Goal: Task Accomplishment & Management: Complete application form

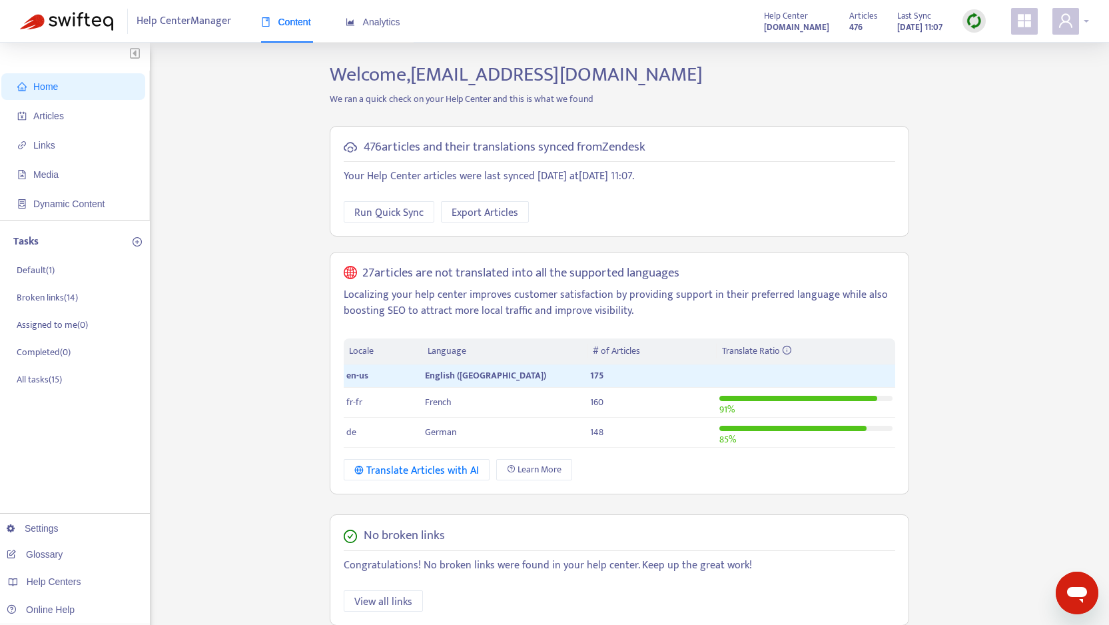
click at [1075, 19] on span at bounding box center [1066, 21] width 27 height 27
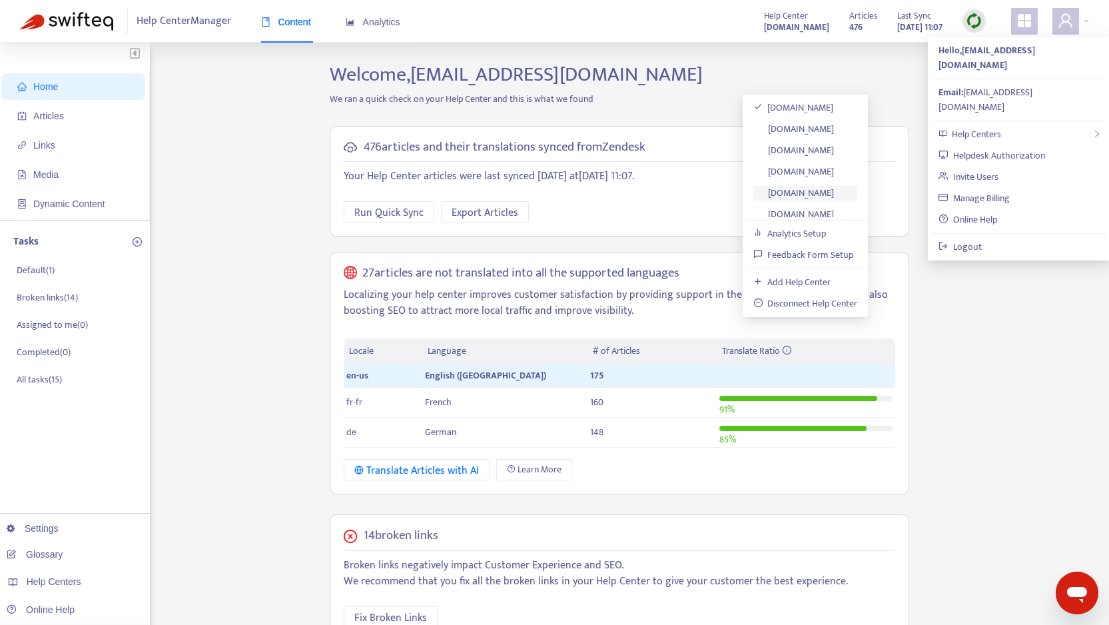
click at [833, 189] on link "[DOMAIN_NAME]" at bounding box center [793, 192] width 81 height 15
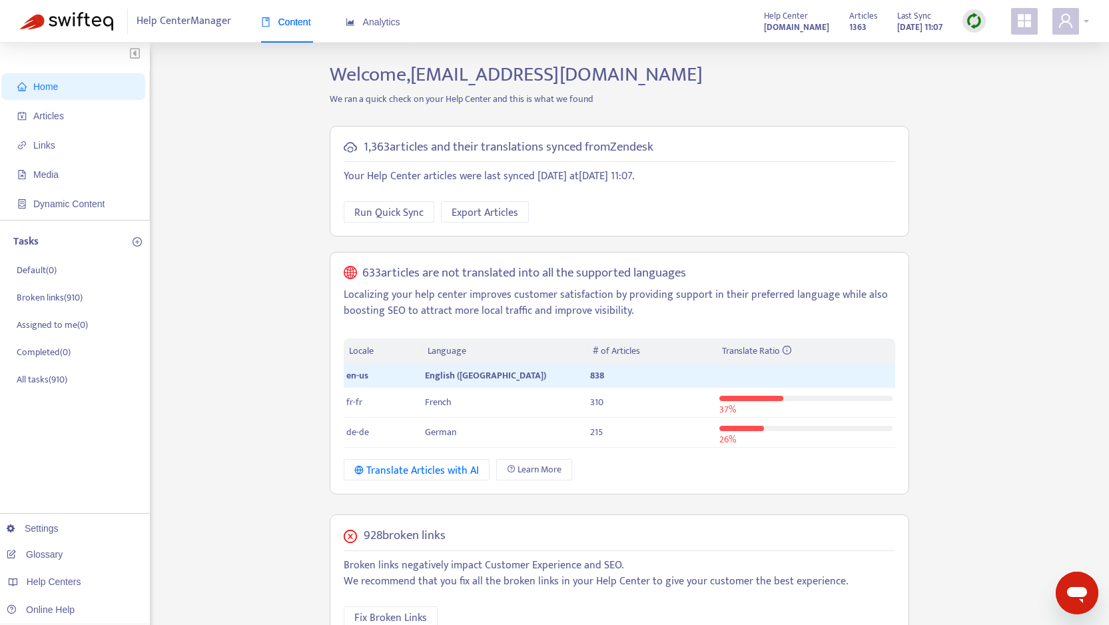
click at [1078, 24] on span at bounding box center [1066, 21] width 27 height 27
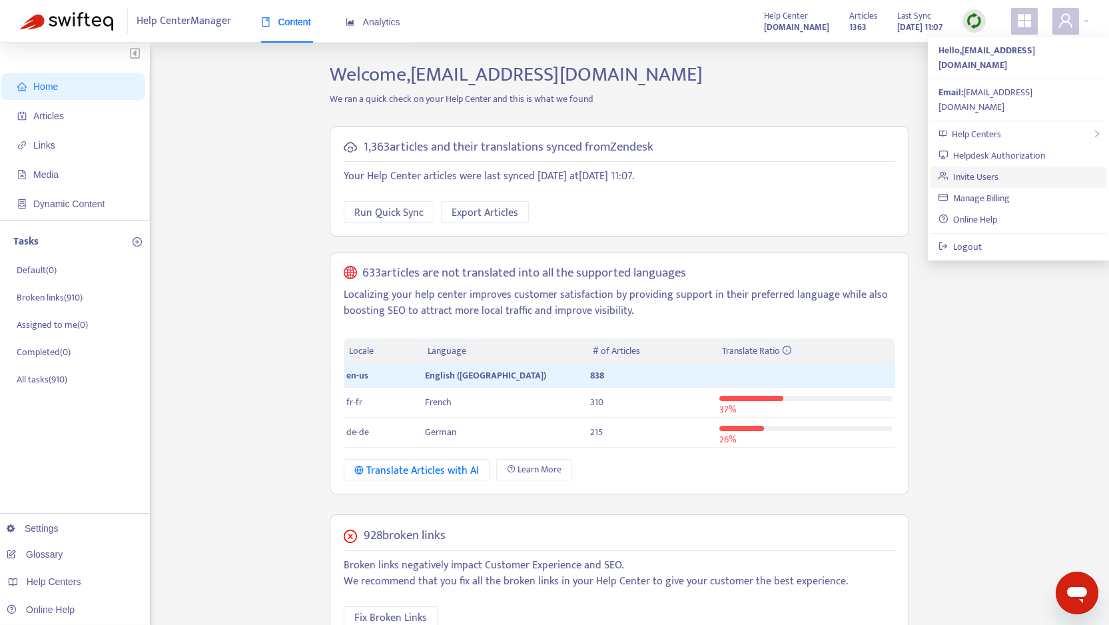
click at [996, 169] on link "Invite Users" at bounding box center [969, 176] width 60 height 15
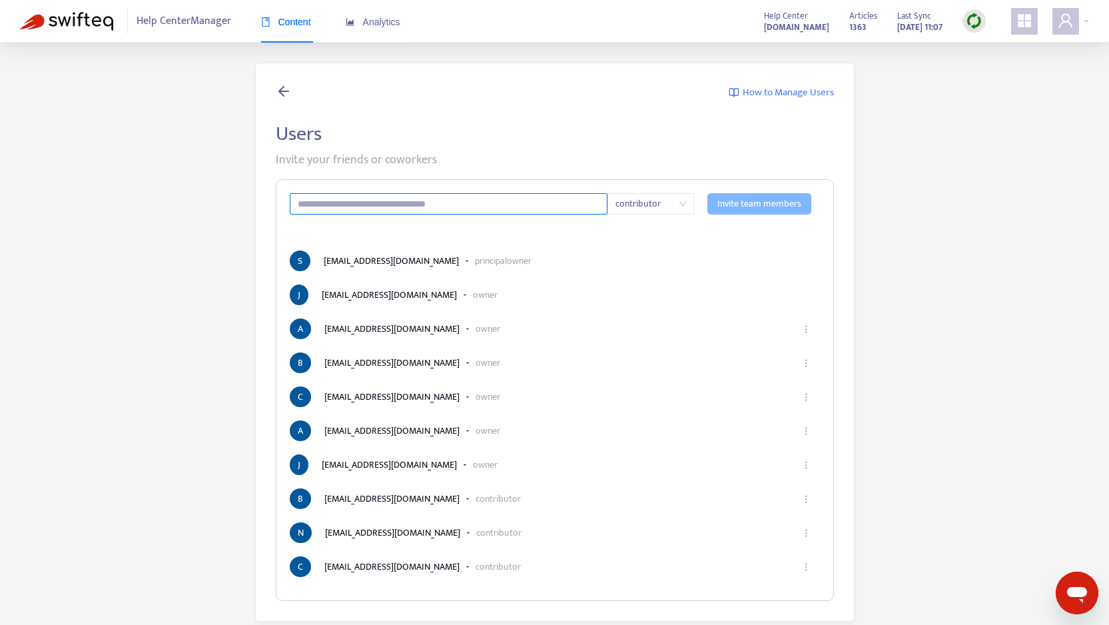
click at [506, 203] on input "text" at bounding box center [449, 203] width 318 height 21
click at [648, 211] on span "contributor" at bounding box center [651, 204] width 71 height 20
type input "**********"
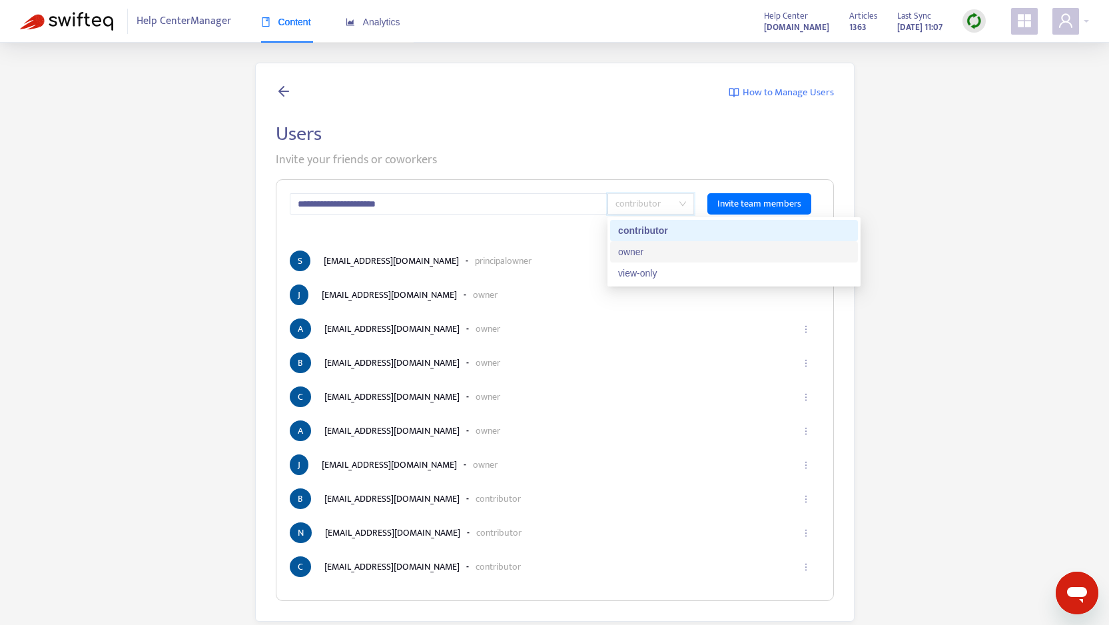
click at [652, 247] on div "owner" at bounding box center [734, 252] width 232 height 15
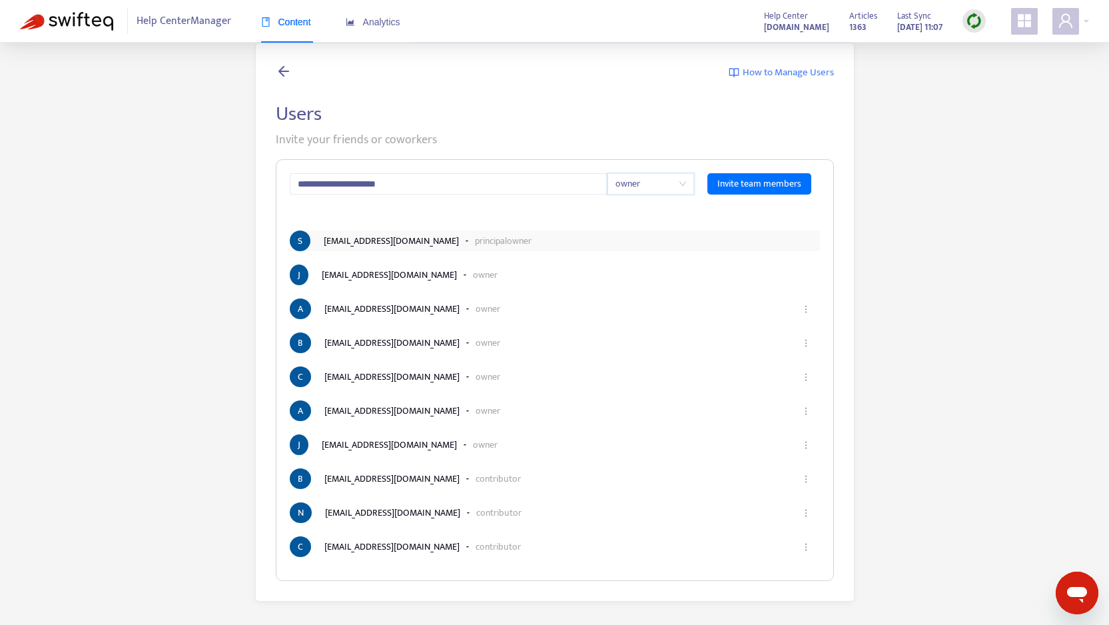
scroll to position [43, 0]
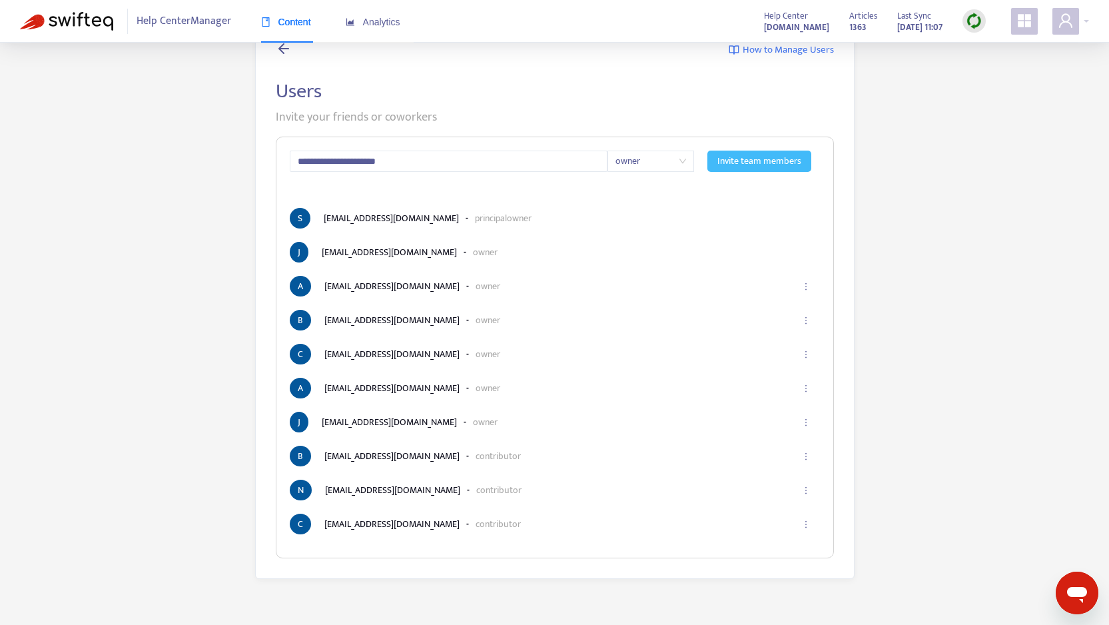
click at [749, 154] on span "Invite team members" at bounding box center [760, 161] width 84 height 15
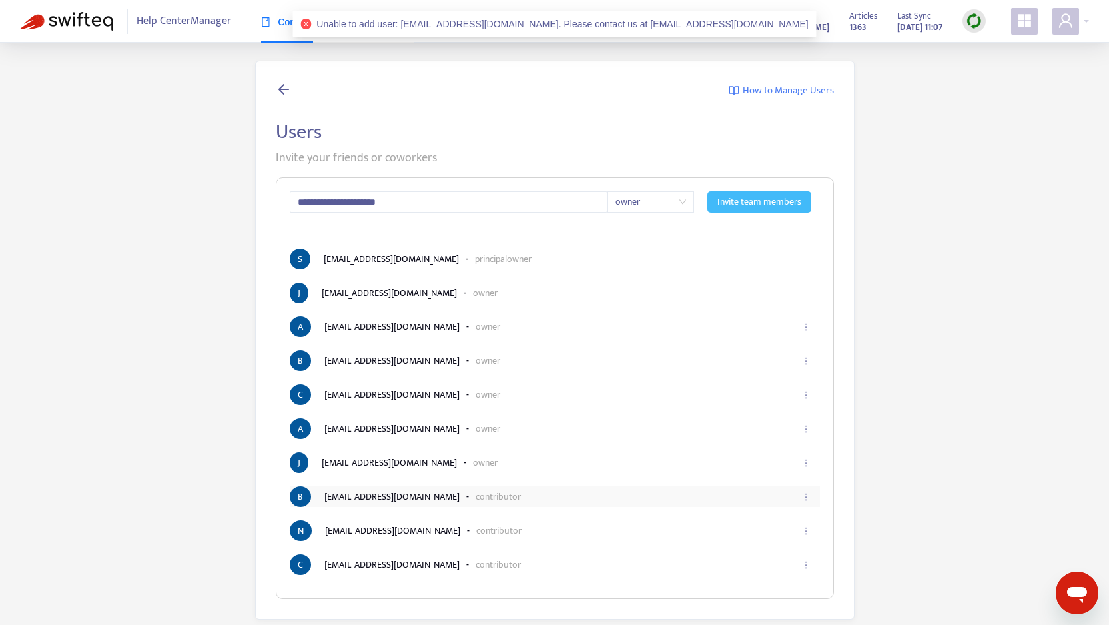
scroll to position [0, 0]
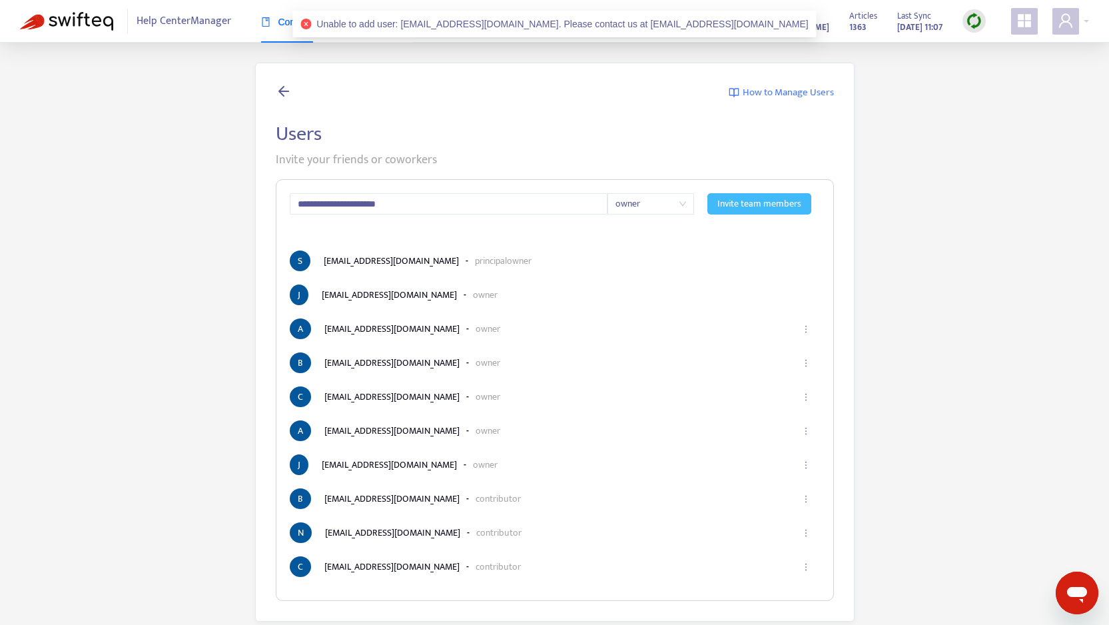
click at [744, 205] on span "Invite team members" at bounding box center [760, 204] width 84 height 15
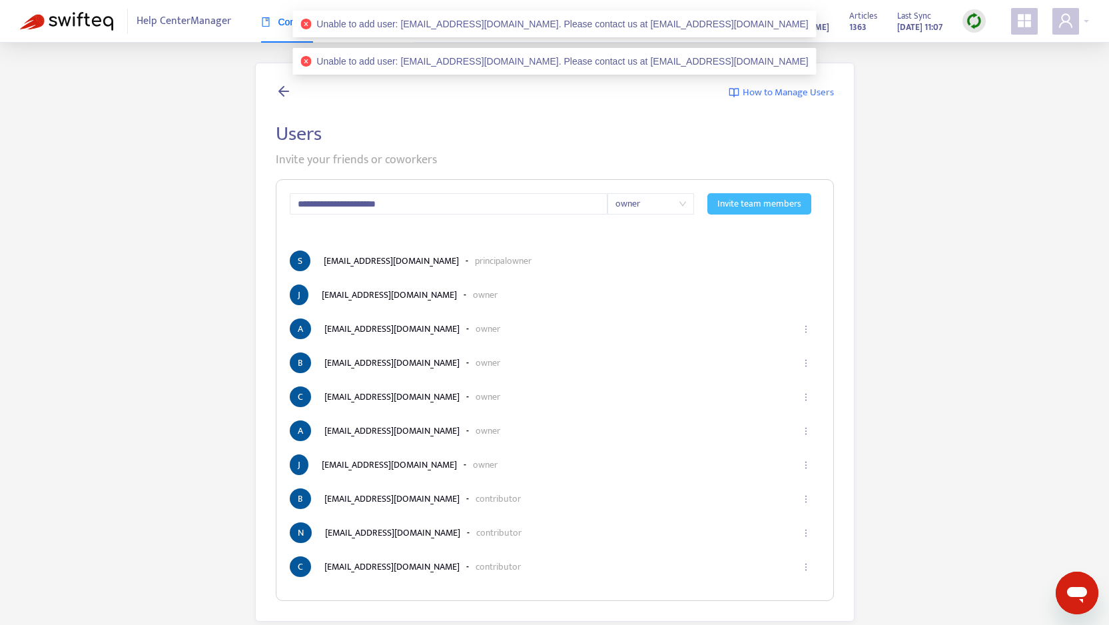
click at [676, 202] on span "owner" at bounding box center [651, 204] width 71 height 20
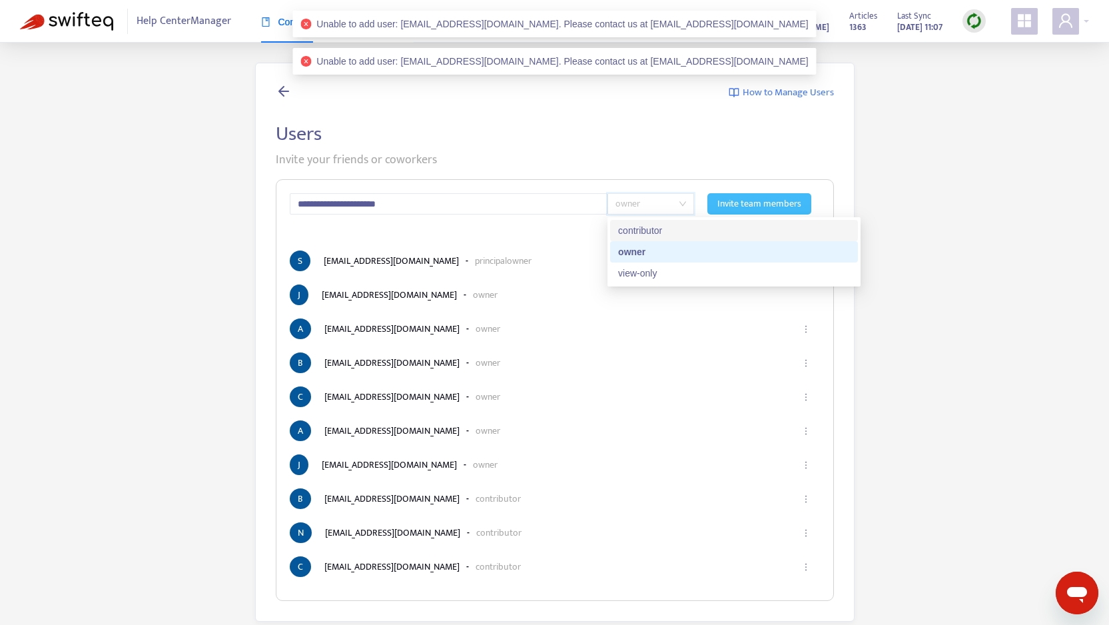
click at [658, 230] on div "contributor" at bounding box center [734, 230] width 232 height 15
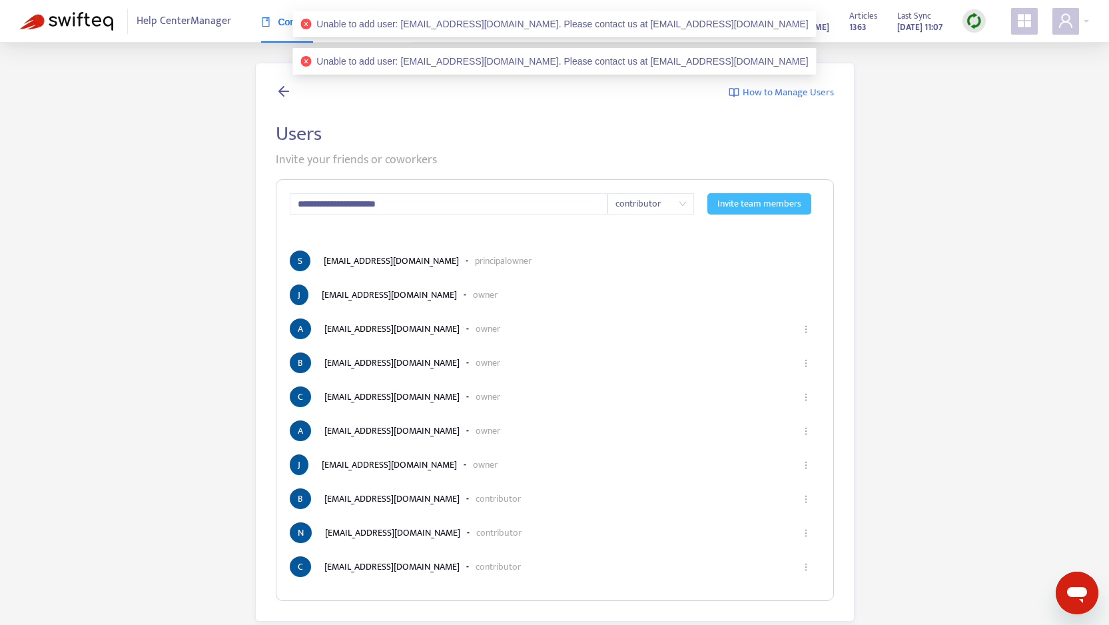
click at [747, 208] on span "Invite team members" at bounding box center [760, 204] width 84 height 15
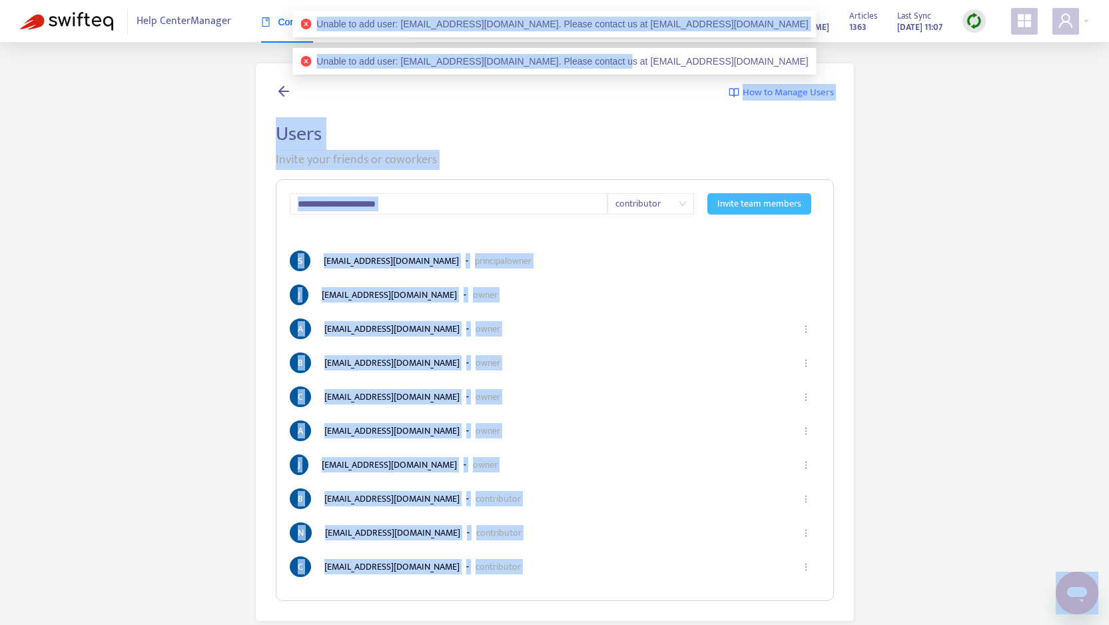
drag, startPoint x: 663, startPoint y: 59, endPoint x: 771, endPoint y: 60, distance: 107.9
click at [771, 60] on body "**********" at bounding box center [554, 334] width 1109 height 668
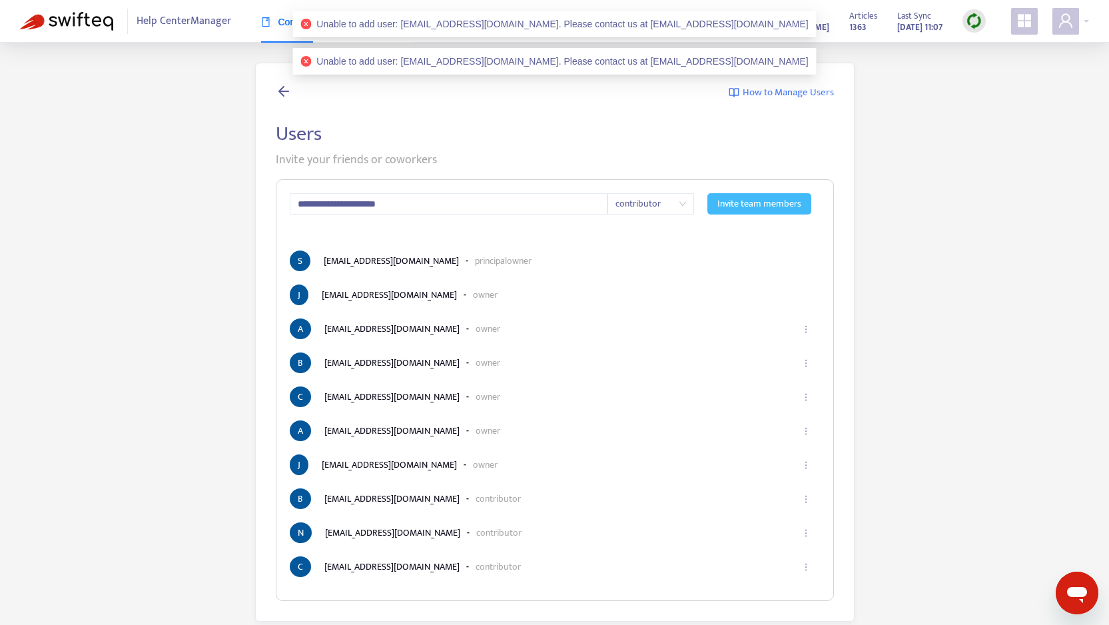
click at [751, 61] on span "Unable to add user: gfrazee@usertesting.com. Please contact us at support@swift…" at bounding box center [562, 61] width 492 height 11
drag, startPoint x: 664, startPoint y: 61, endPoint x: 755, endPoint y: 63, distance: 90.6
click at [755, 63] on span "Unable to add user: gfrazee@usertesting.com. Please contact us at support@swift…" at bounding box center [562, 61] width 492 height 11
copy span "support@swifteq.com"
